Goal: Find specific page/section: Find specific page/section

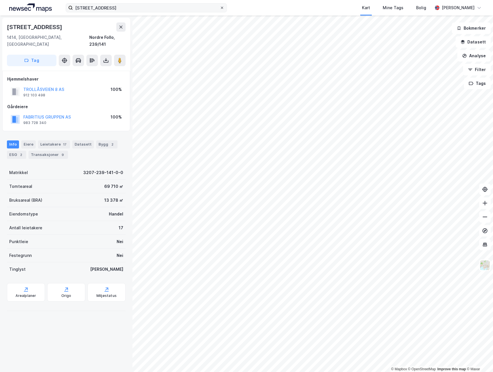
click at [222, 7] on icon at bounding box center [221, 7] width 3 height 3
click at [220, 7] on input "[STREET_ADDRESS]" at bounding box center [146, 7] width 147 height 9
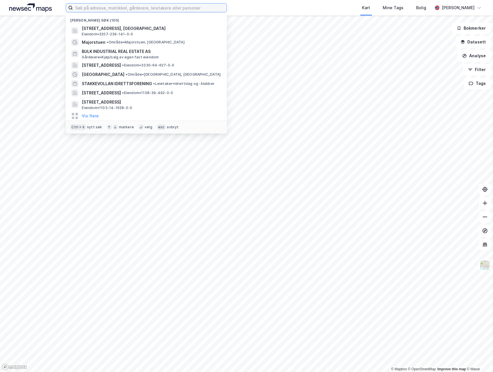
click at [206, 7] on input at bounding box center [150, 7] width 154 height 9
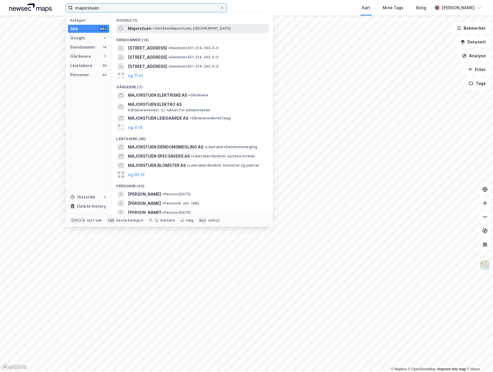
type input "majorstuen"
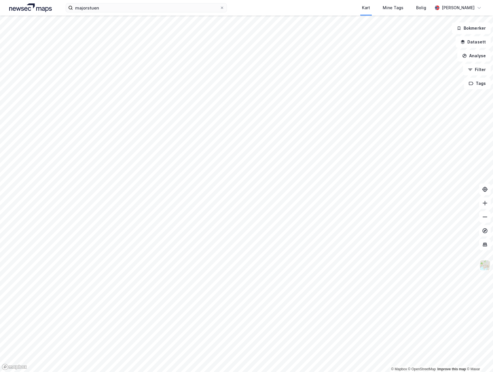
click at [484, 270] on img at bounding box center [485, 265] width 11 height 11
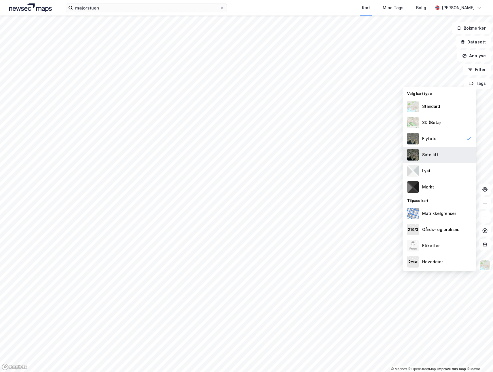
click at [431, 154] on div "Satellitt" at bounding box center [430, 155] width 16 height 7
